Goal: Task Accomplishment & Management: Complete application form

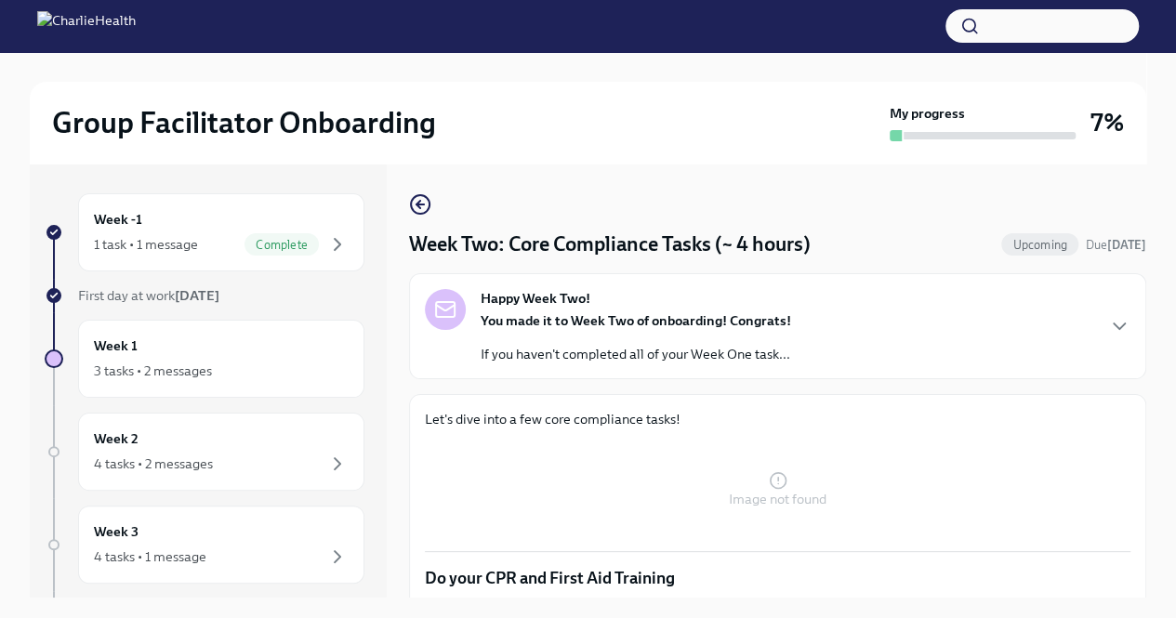
scroll to position [350, 0]
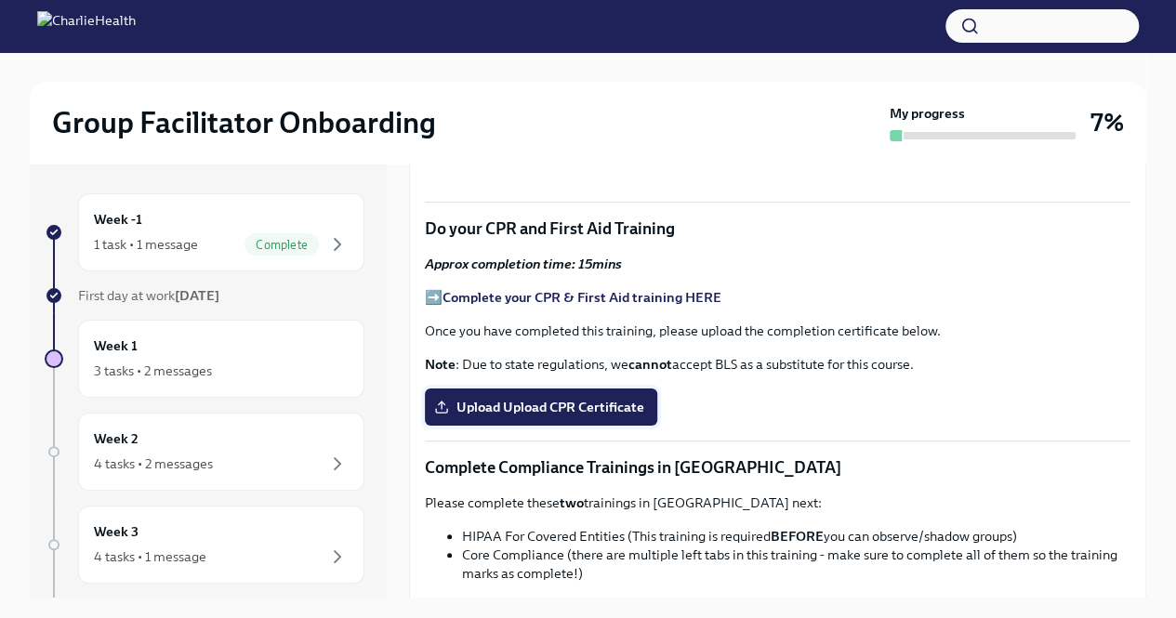
click at [642, 395] on label "Upload Upload CPR Certificate" at bounding box center [541, 407] width 232 height 37
click at [0, 0] on input "Upload Upload CPR Certificate" at bounding box center [0, 0] width 0 height 0
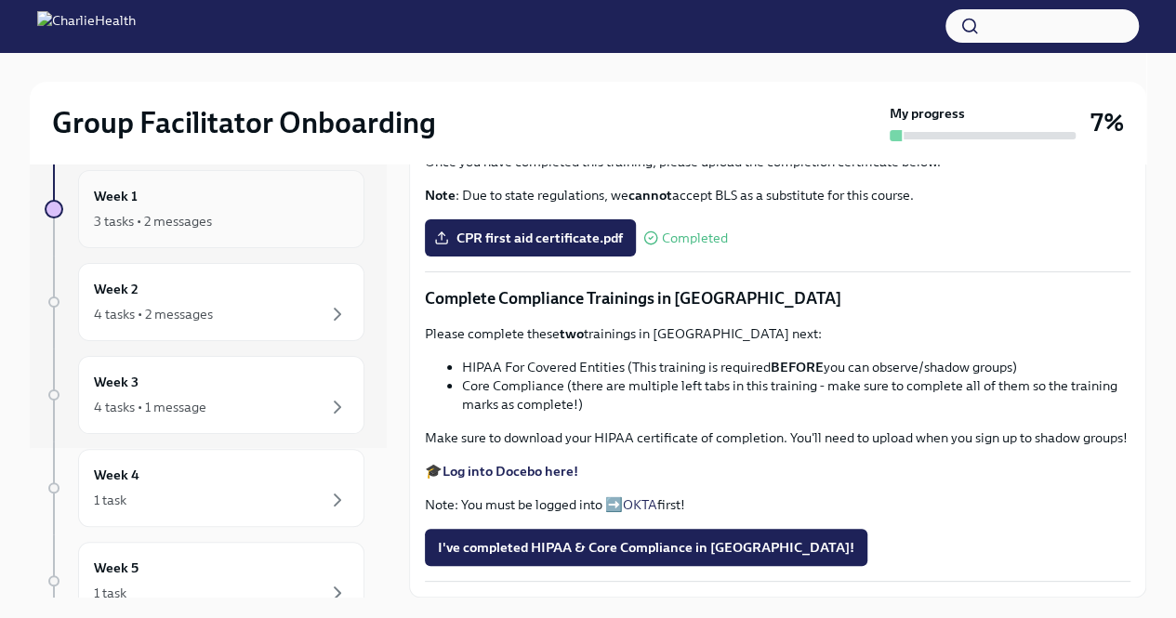
scroll to position [151, 0]
click at [263, 321] on div "4 tasks • 2 messages" at bounding box center [221, 313] width 255 height 22
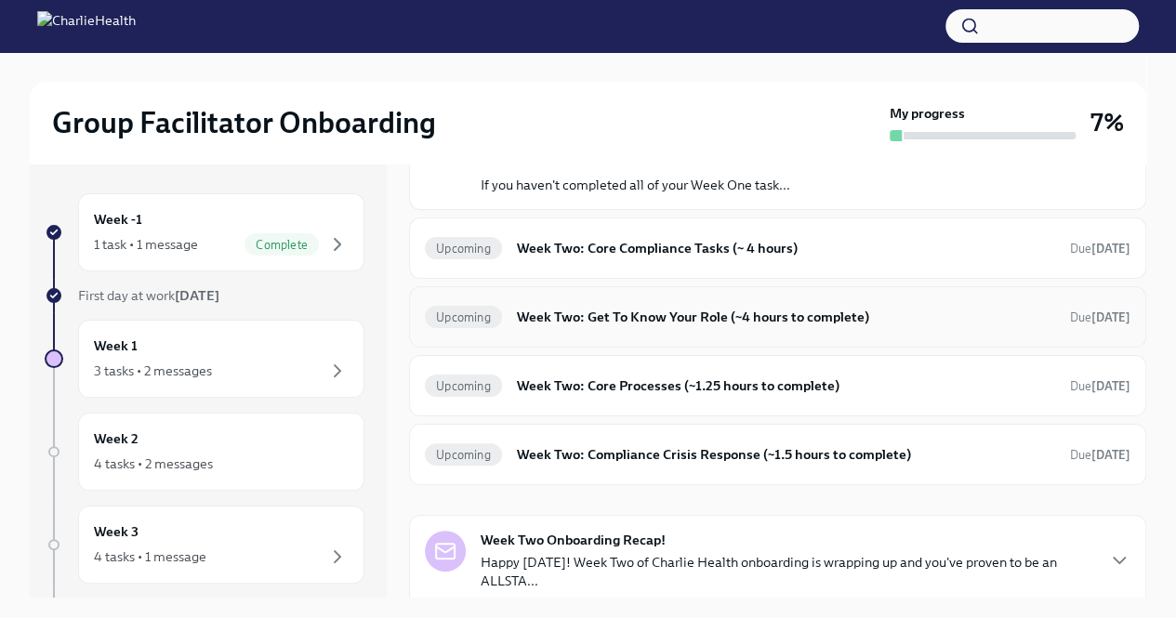
scroll to position [149, 0]
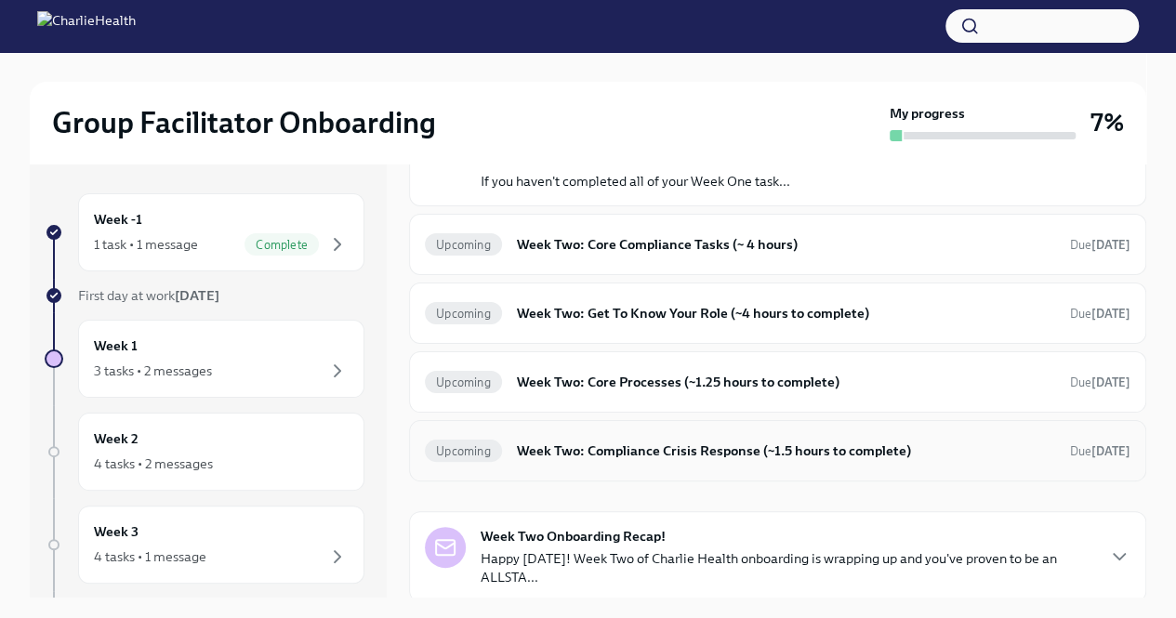
click at [690, 457] on h6 "Week Two: Compliance Crisis Response (~1.5 hours to complete)" at bounding box center [786, 451] width 538 height 20
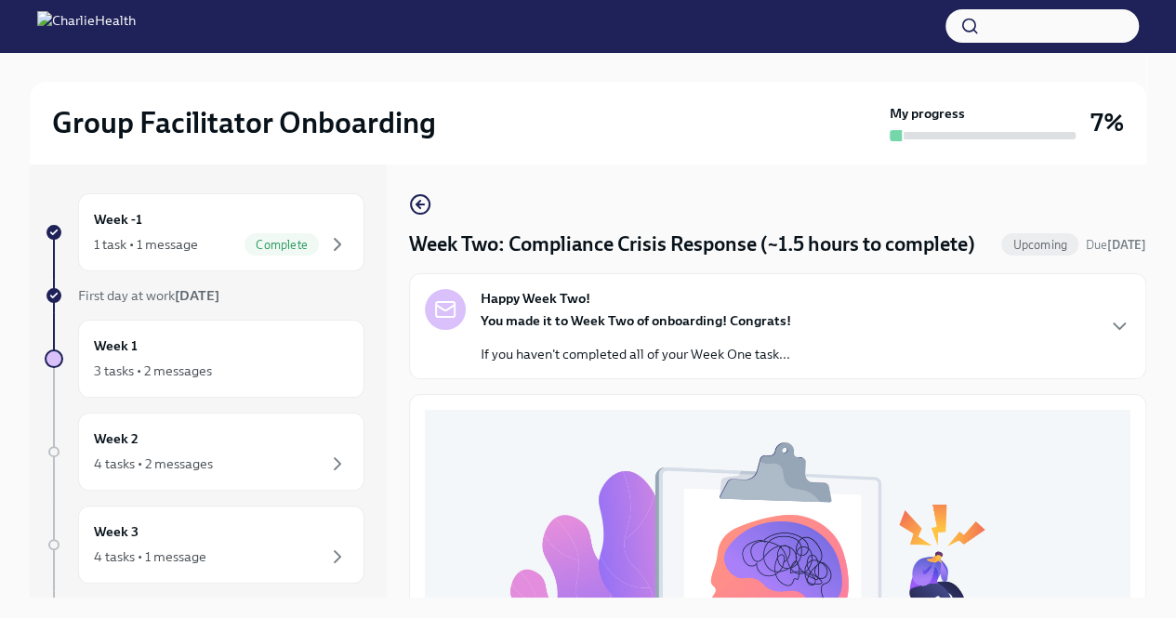
scroll to position [1, 0]
click at [418, 213] on icon "button" at bounding box center [420, 203] width 22 height 22
